Goal: Task Accomplishment & Management: Use online tool/utility

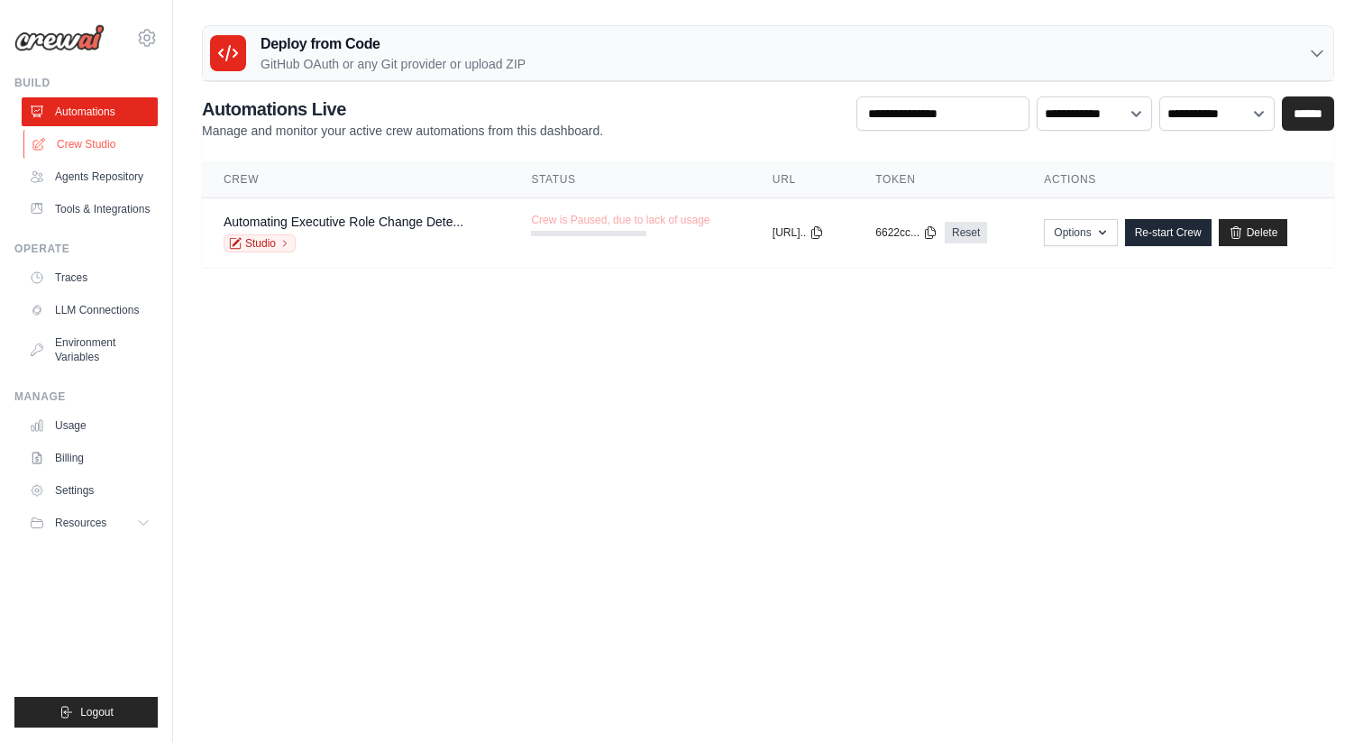
click at [94, 143] on link "Crew Studio" at bounding box center [91, 144] width 136 height 29
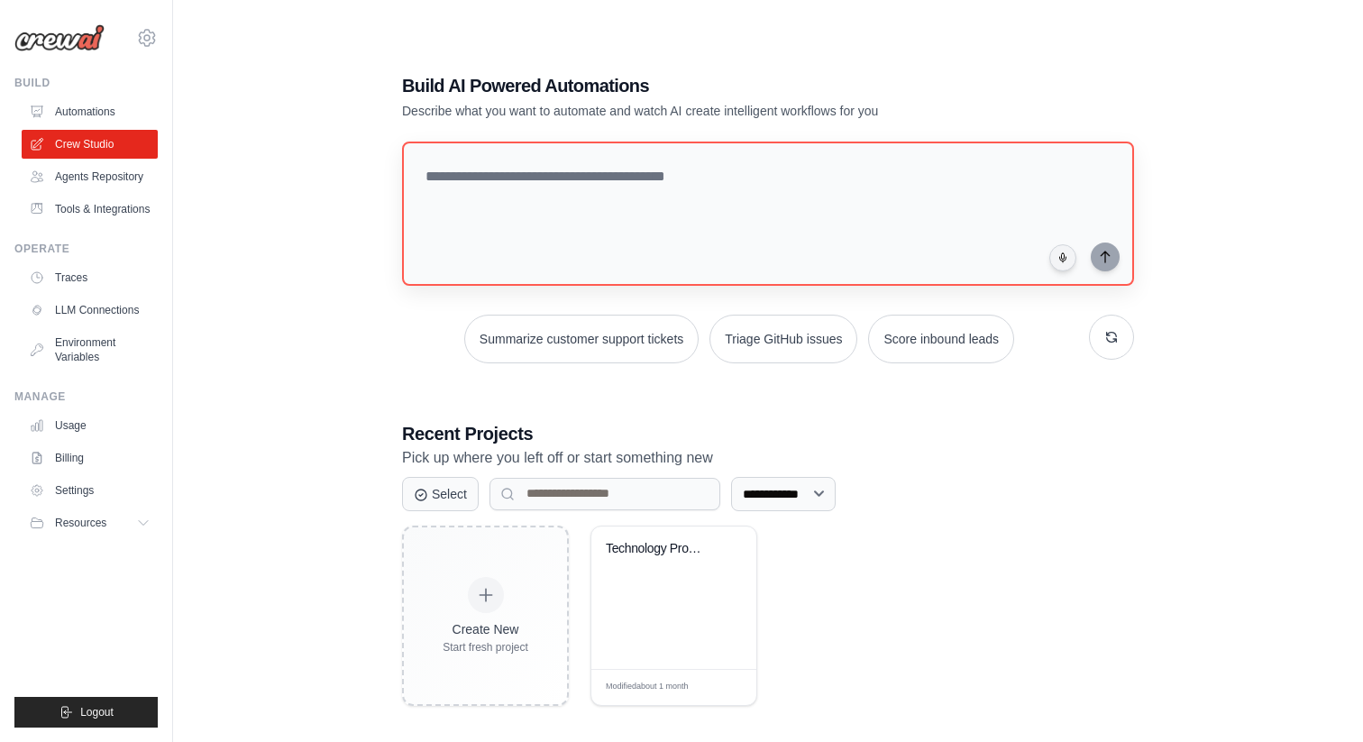
scroll to position [36, 0]
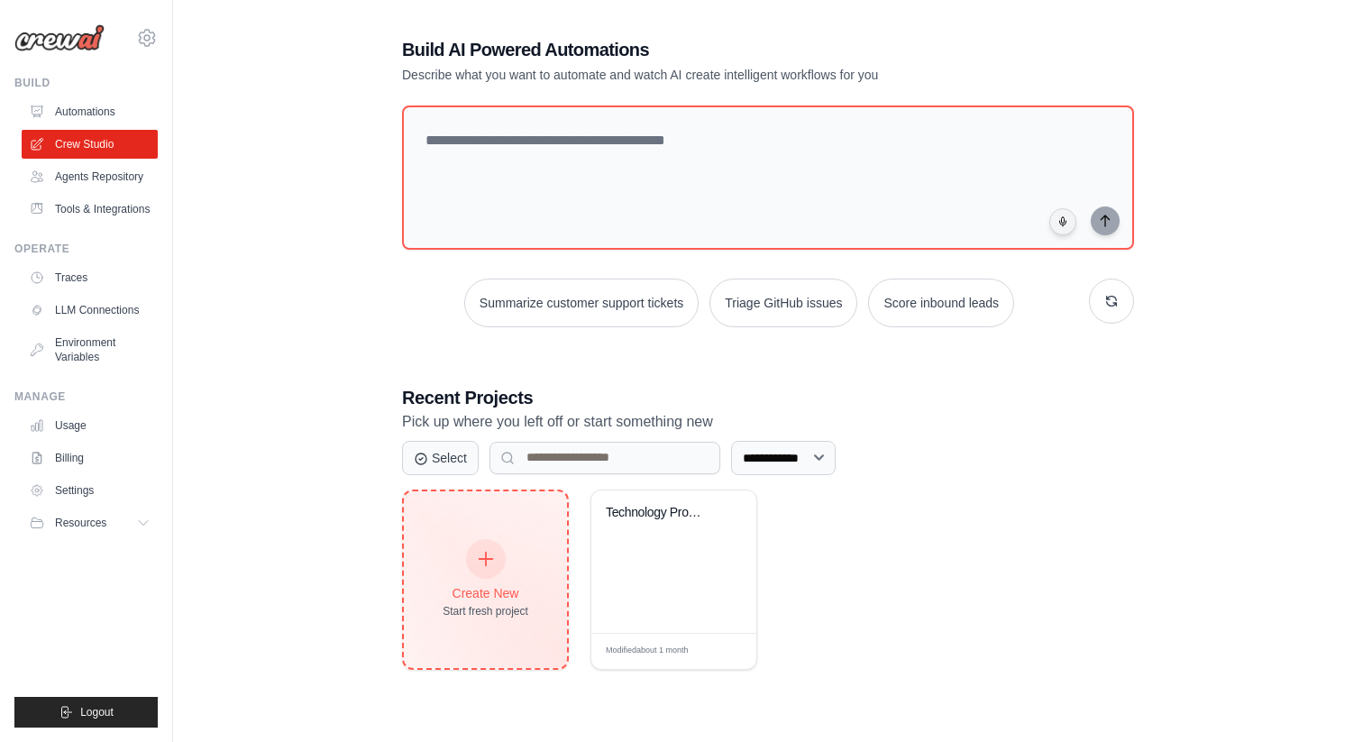
click at [468, 560] on div at bounding box center [486, 559] width 40 height 40
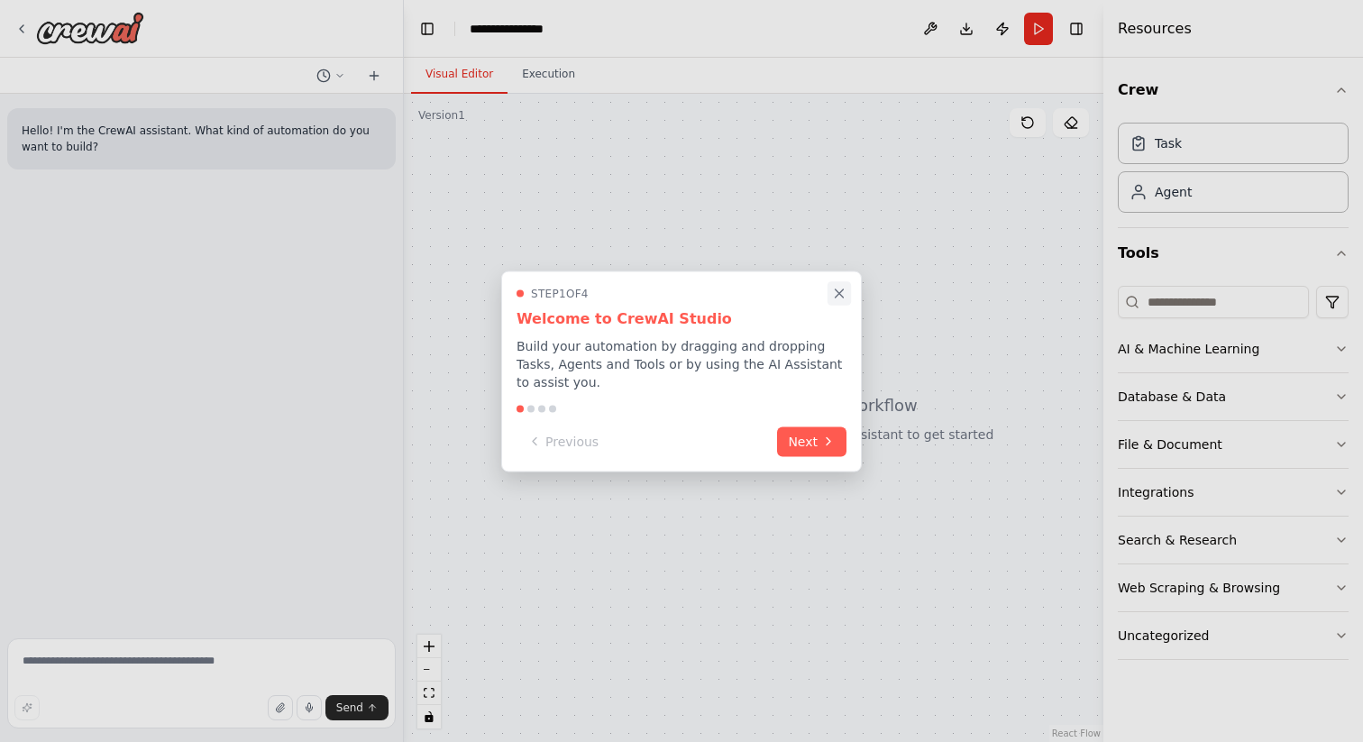
click at [841, 288] on icon "Close walkthrough" at bounding box center [839, 293] width 16 height 16
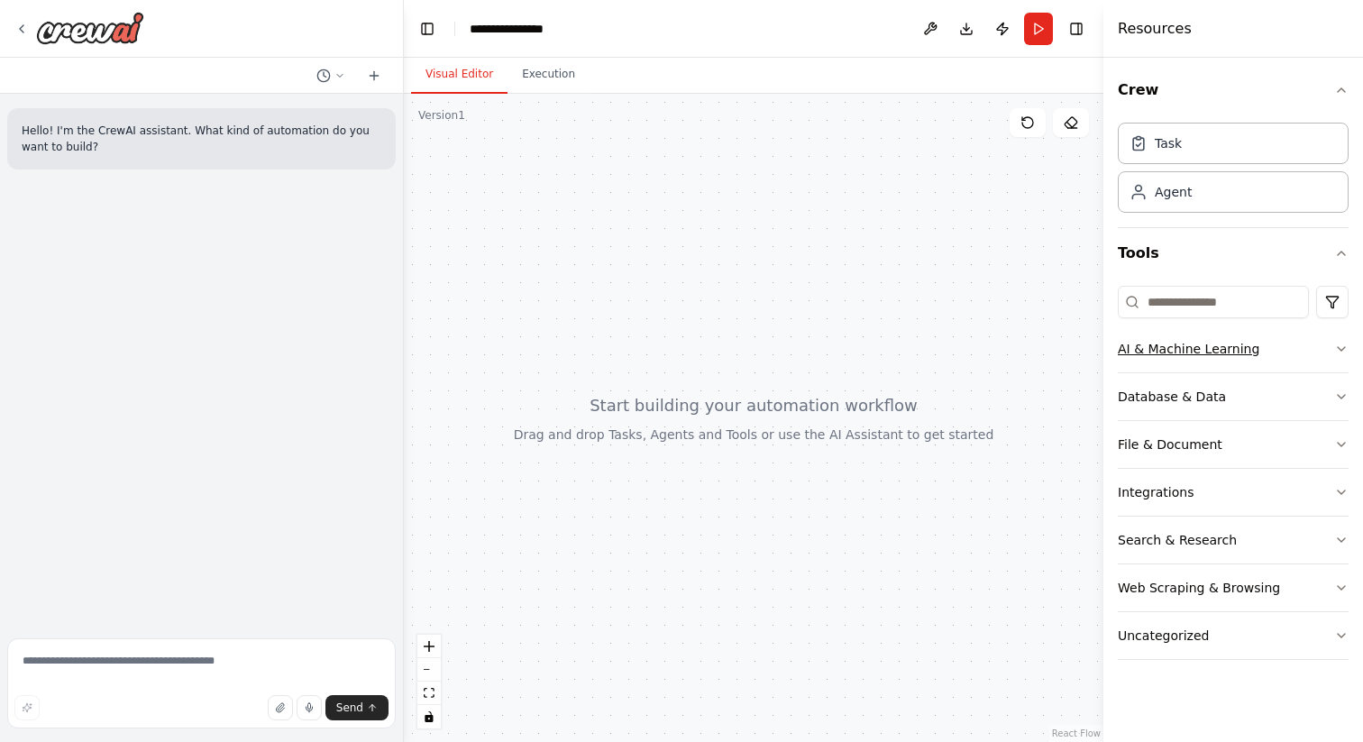
click at [1341, 344] on icon "button" at bounding box center [1341, 349] width 14 height 14
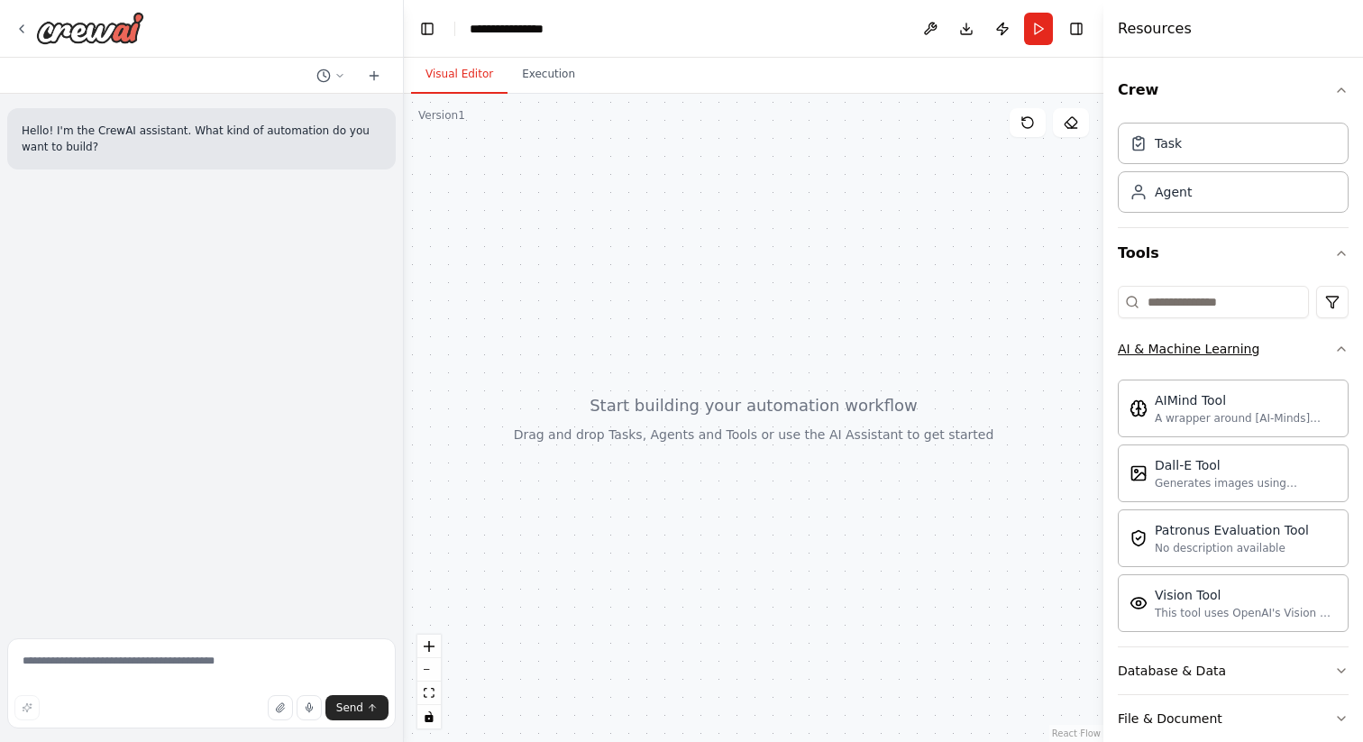
click at [1345, 344] on icon "button" at bounding box center [1341, 349] width 14 height 14
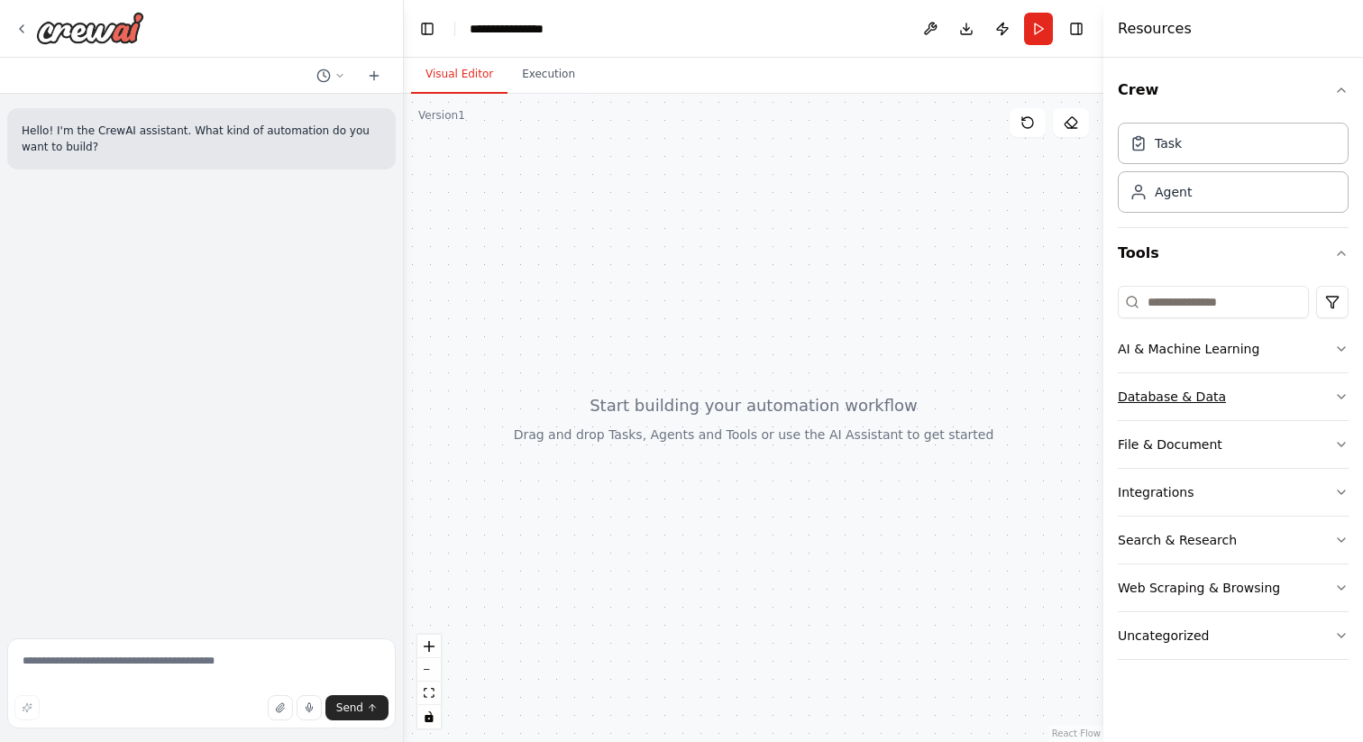
click at [1328, 398] on button "Database & Data" at bounding box center [1233, 396] width 231 height 47
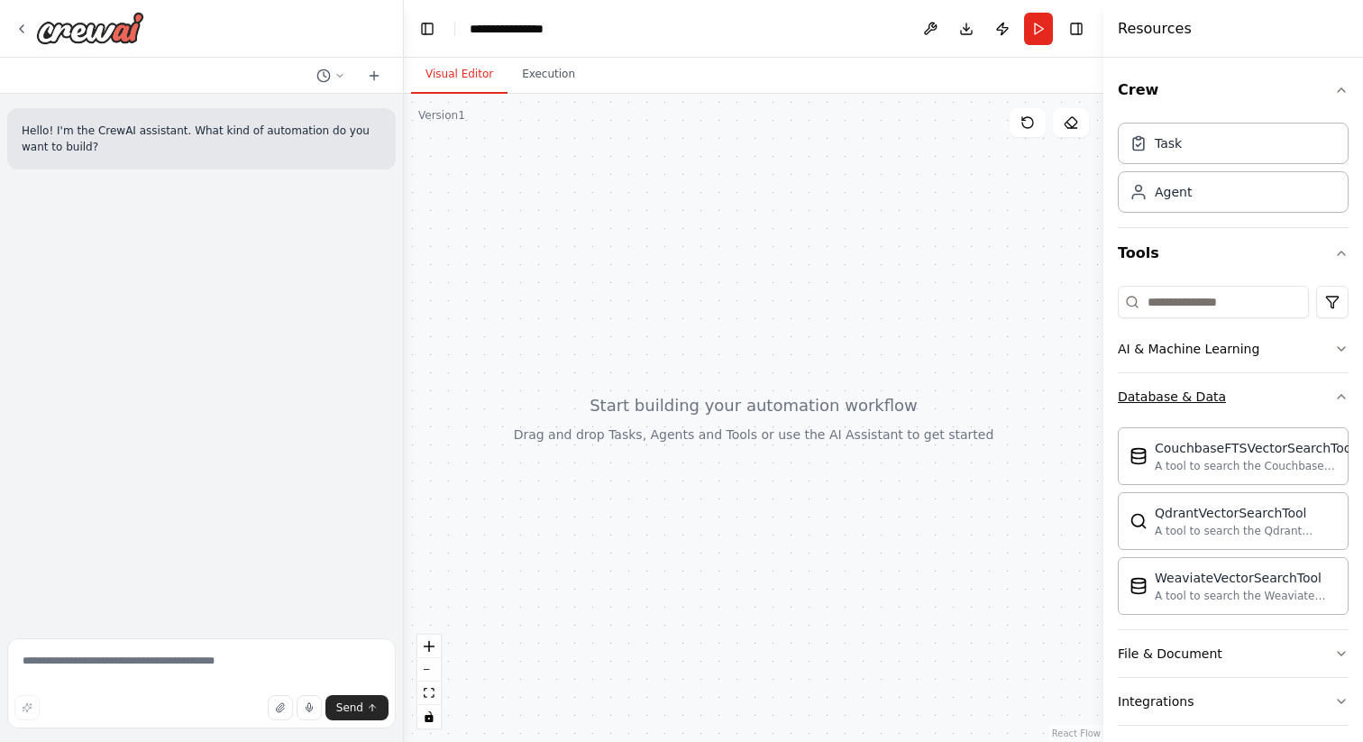
click at [1329, 399] on button "Database & Data" at bounding box center [1233, 396] width 231 height 47
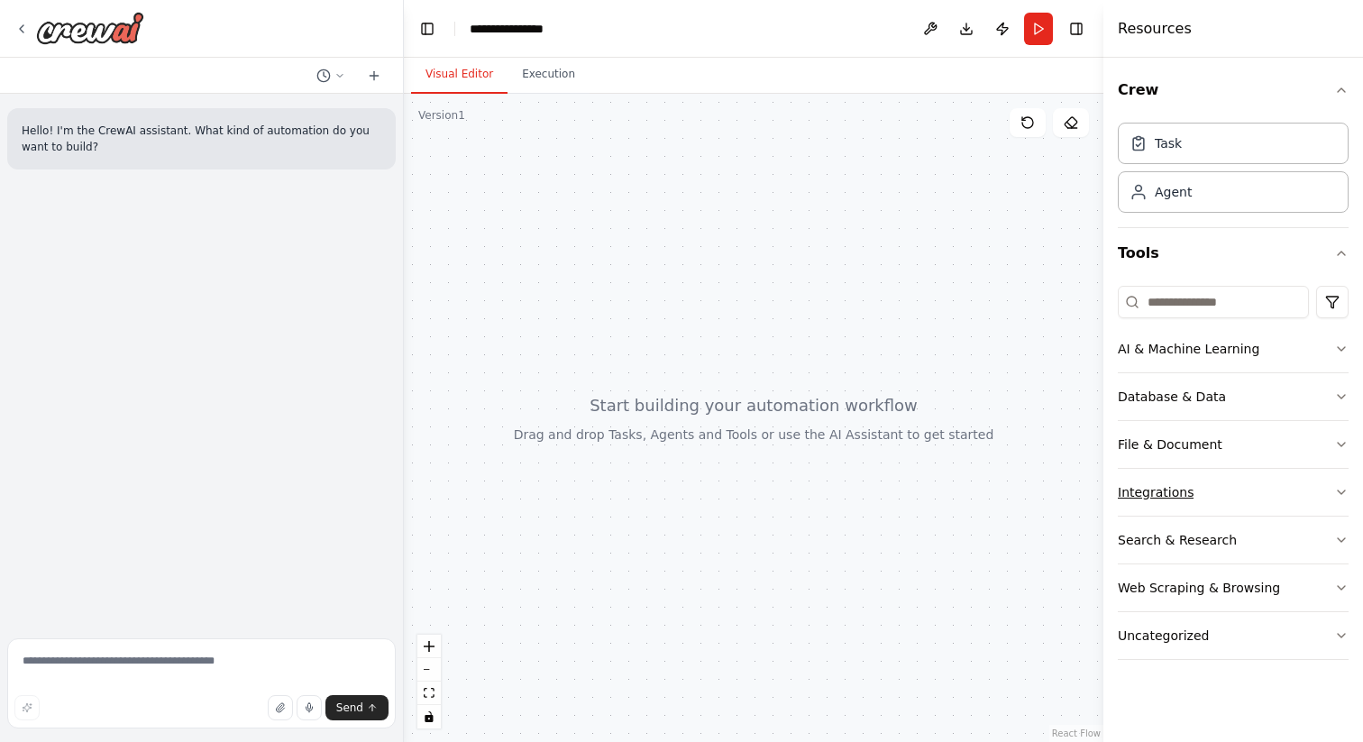
click at [1317, 481] on button "Integrations" at bounding box center [1233, 492] width 231 height 47
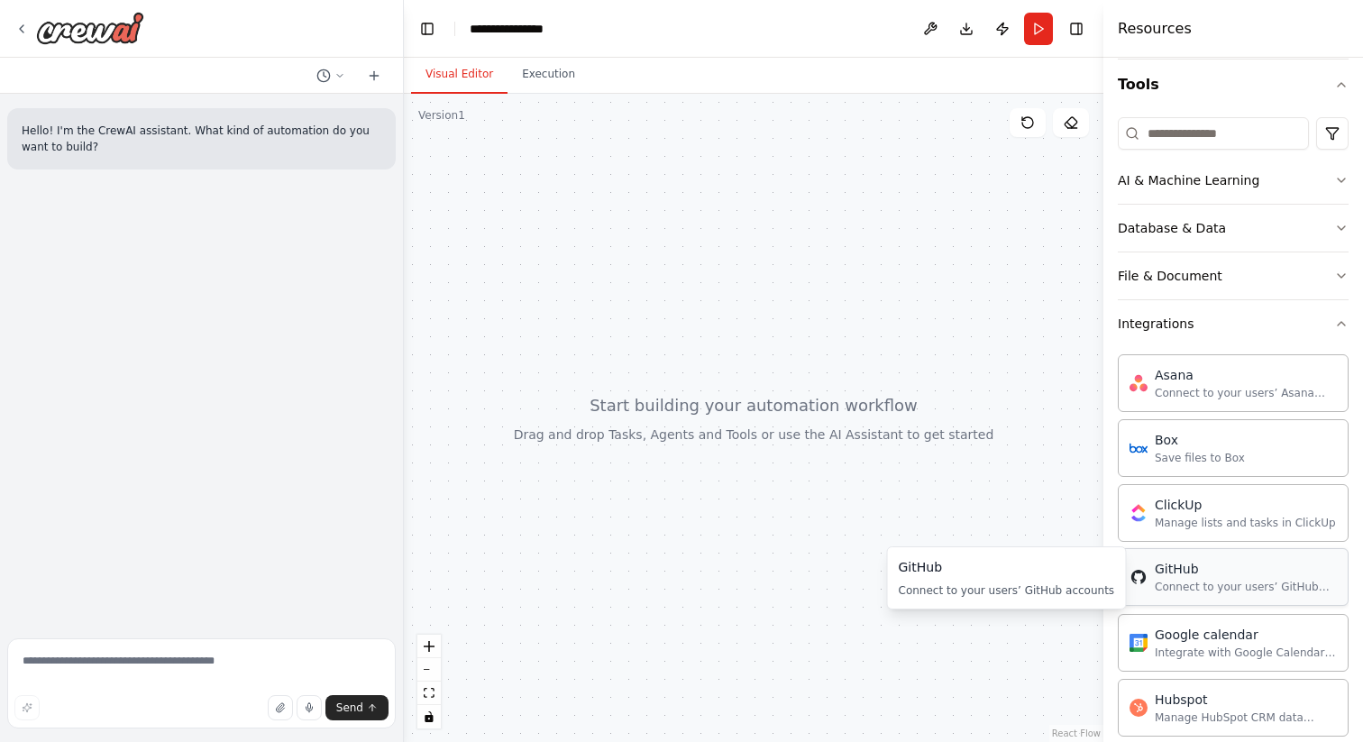
scroll to position [166, 0]
click at [1283, 324] on button "Integrations" at bounding box center [1233, 326] width 231 height 47
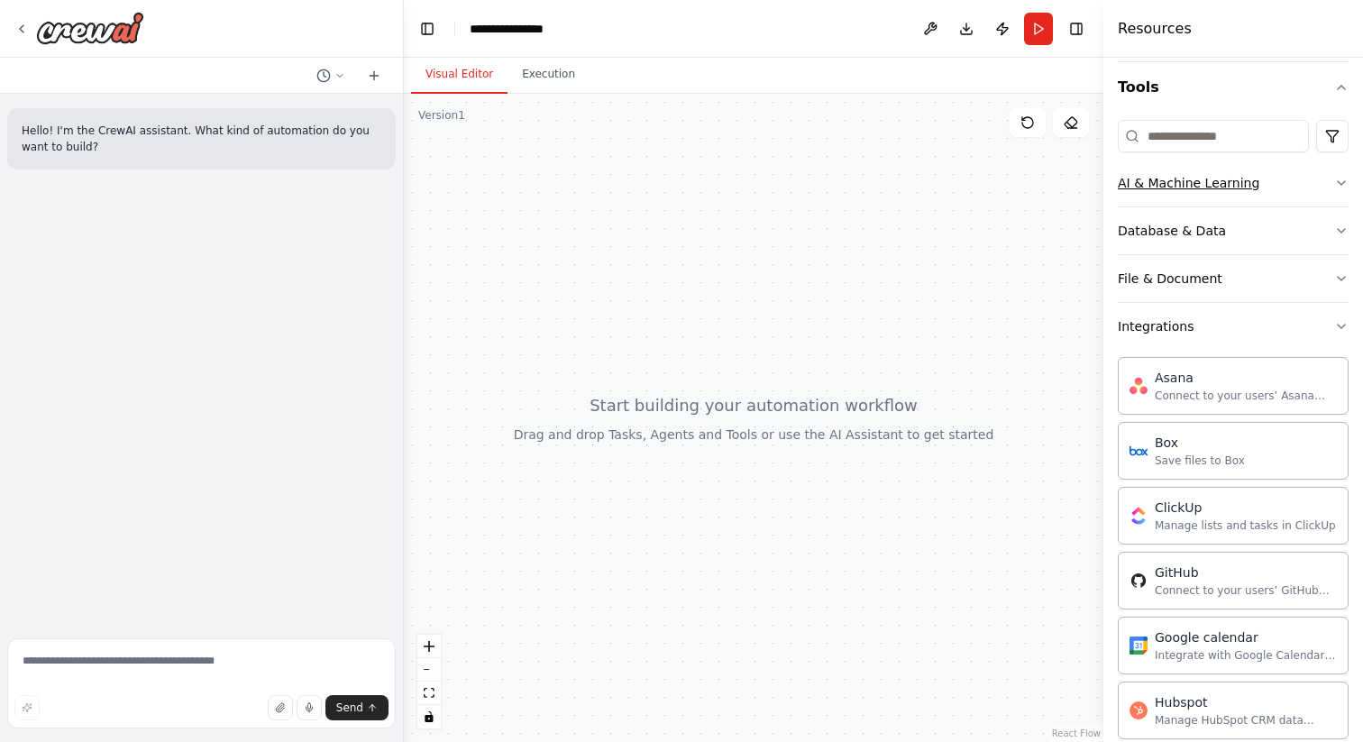
scroll to position [0, 0]
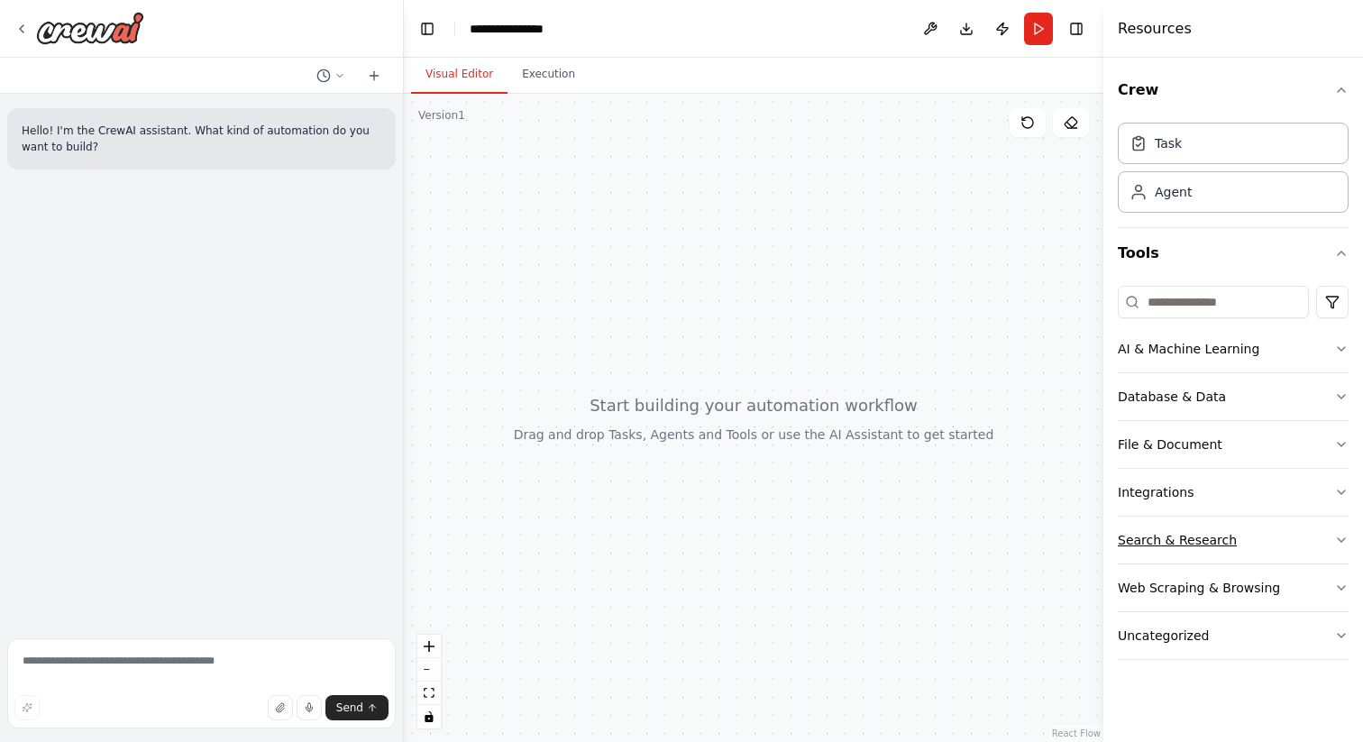
click at [1250, 554] on button "Search & Research" at bounding box center [1233, 540] width 231 height 47
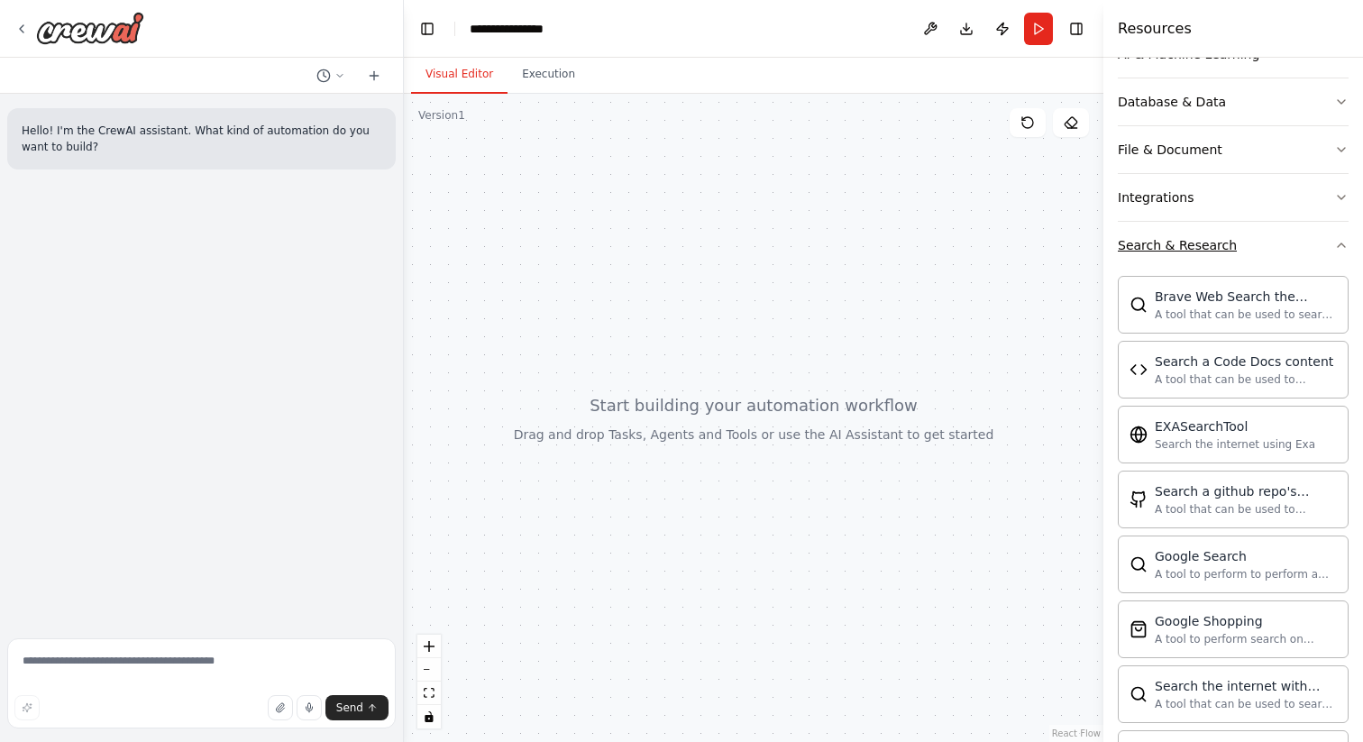
click at [1293, 250] on button "Search & Research" at bounding box center [1233, 245] width 231 height 47
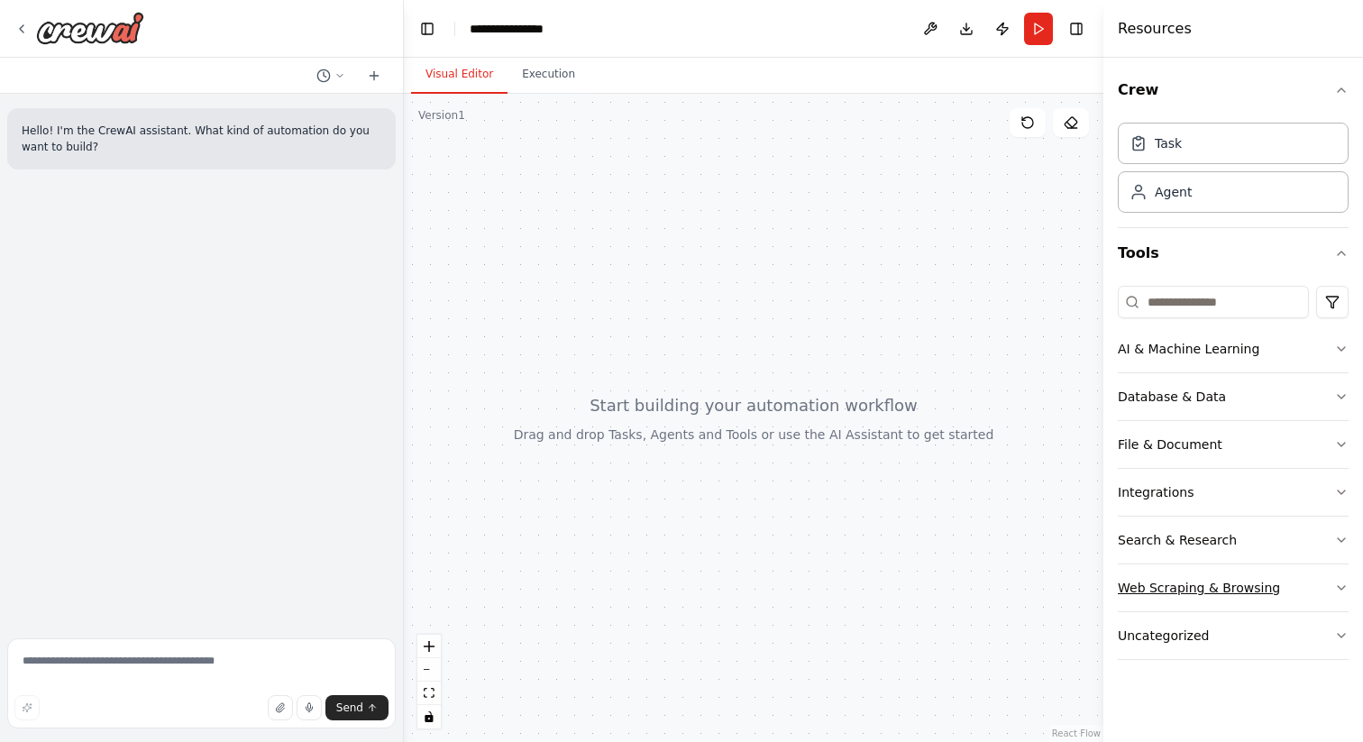
click at [1242, 609] on button "Web Scraping & Browsing" at bounding box center [1233, 587] width 231 height 47
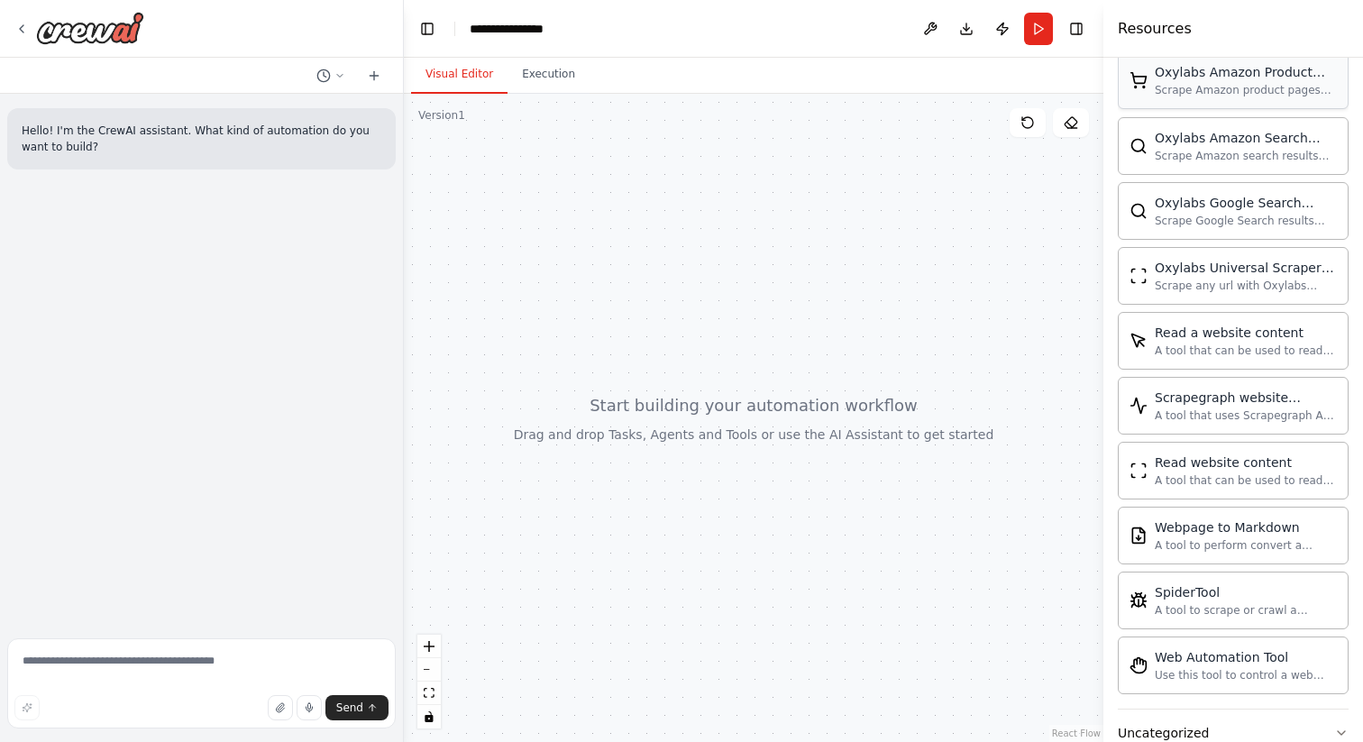
scroll to position [935, 0]
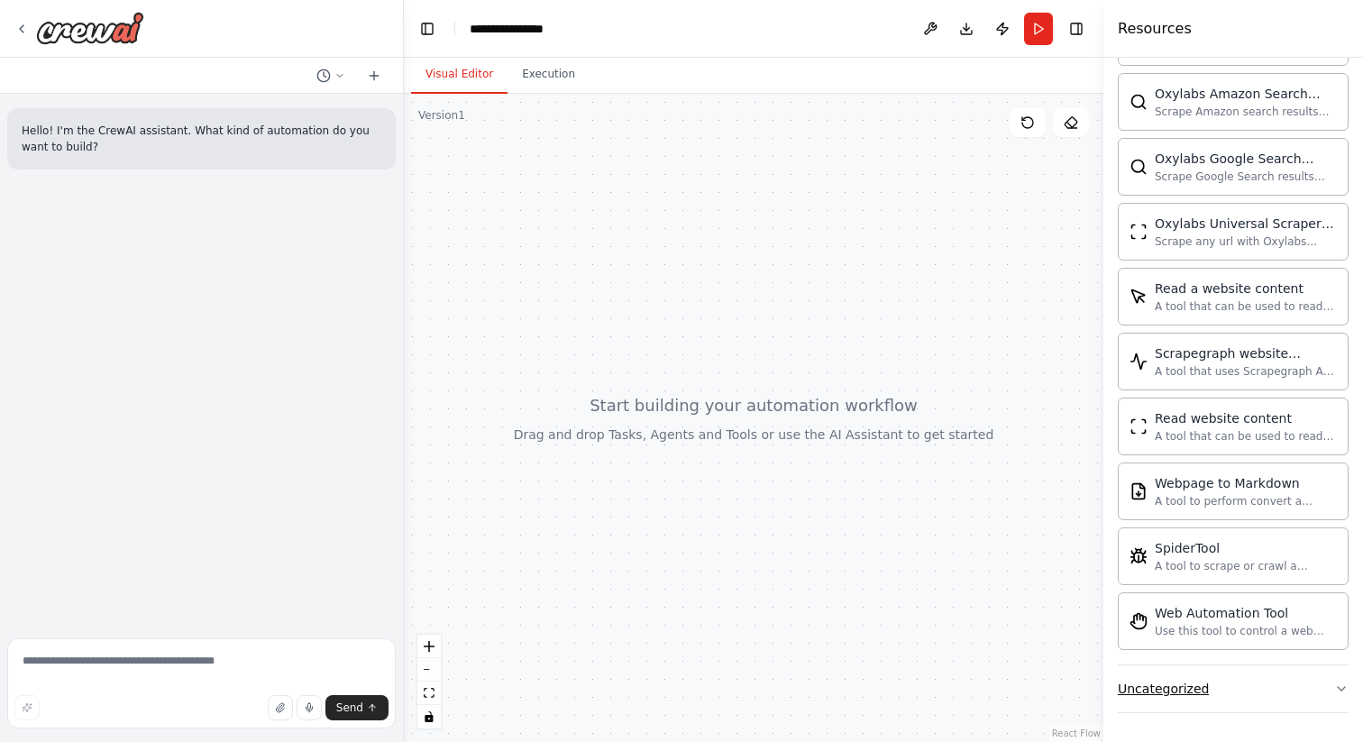
click at [1221, 680] on button "Uncategorized" at bounding box center [1233, 688] width 231 height 47
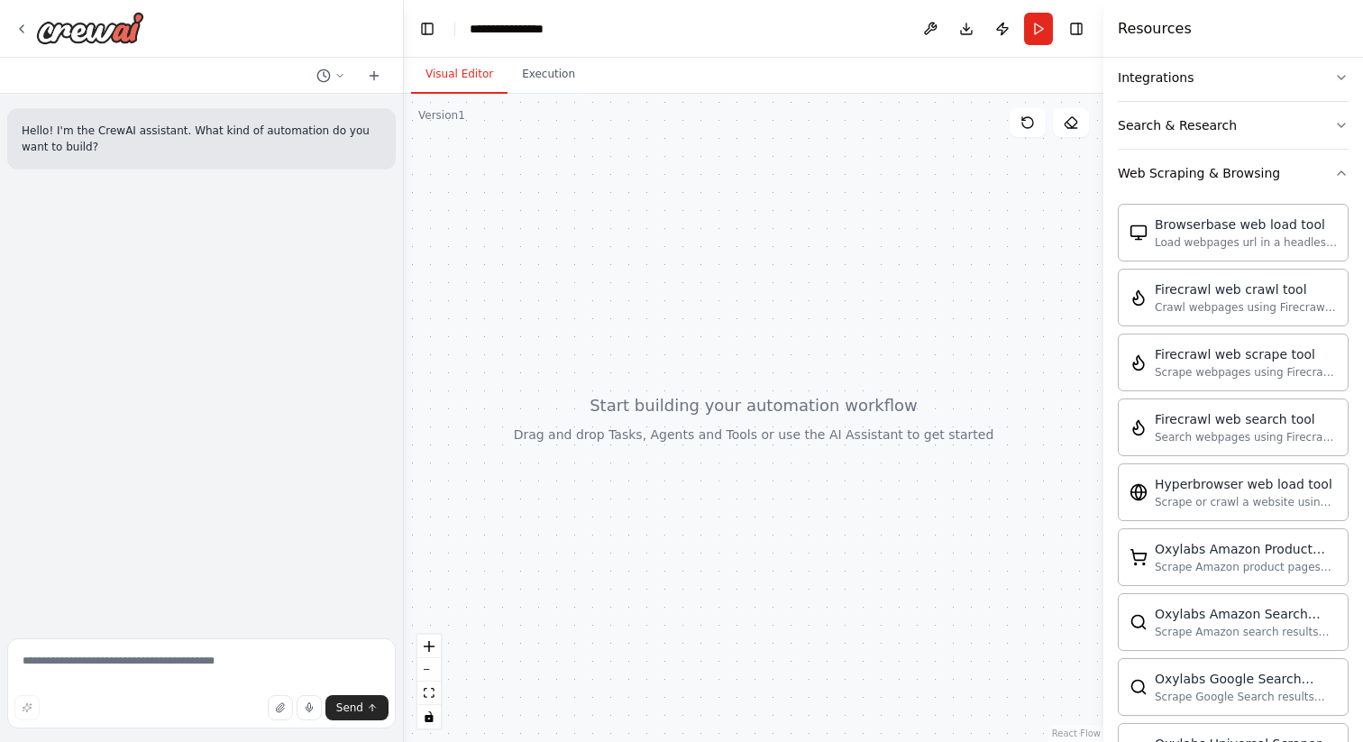
scroll to position [0, 0]
